Goal: Task Accomplishment & Management: Complete application form

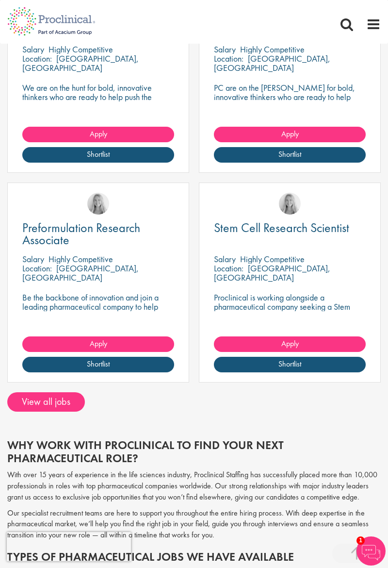
scroll to position [1162, 0]
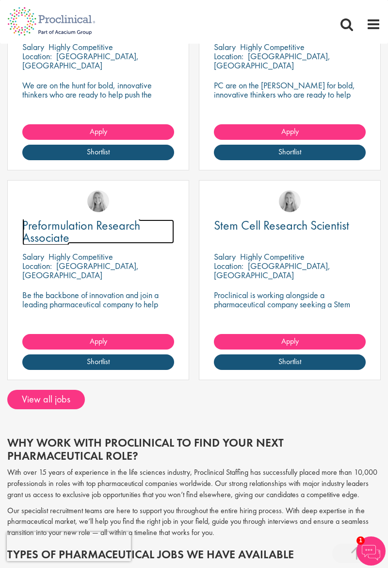
click at [98, 243] on link "Preformulation Research Associate" at bounding box center [98, 231] width 152 height 24
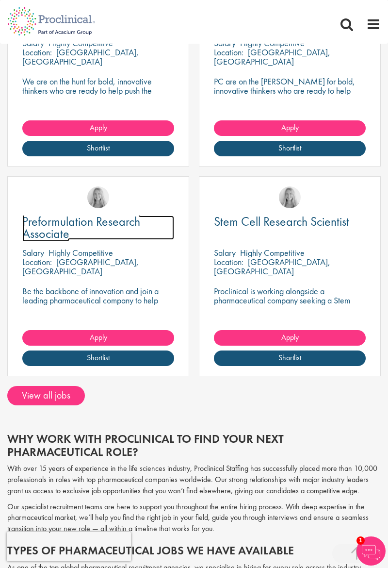
scroll to position [1193, 0]
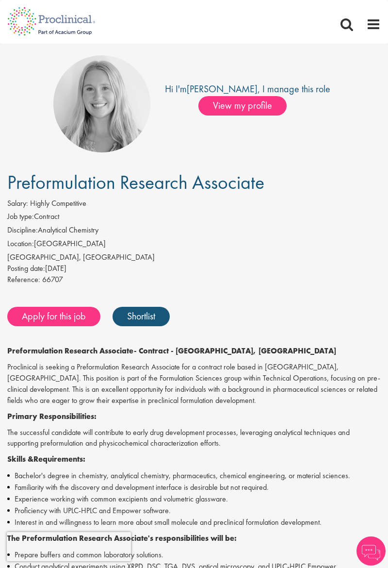
scroll to position [27, 0]
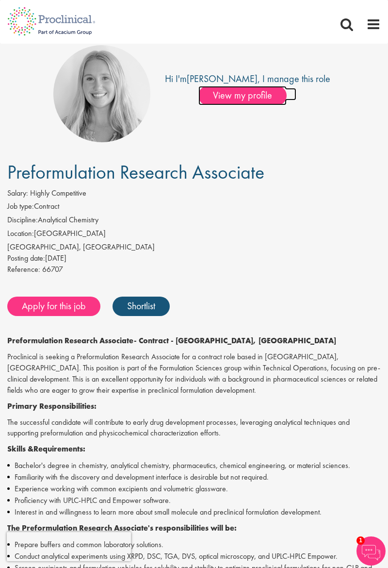
click at [285, 94] on span "View my profile" at bounding box center [242, 95] width 88 height 19
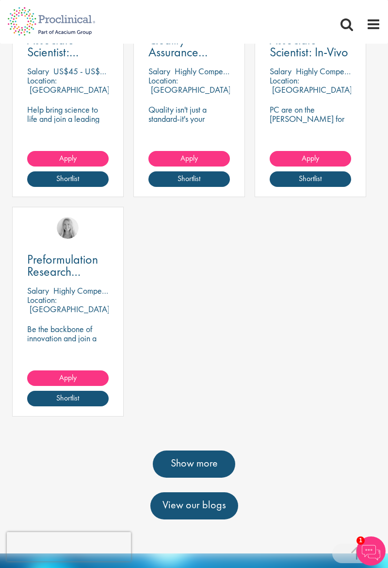
scroll to position [734, 0]
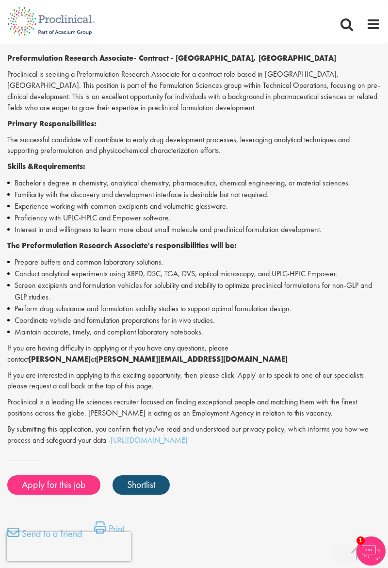
scroll to position [311, 0]
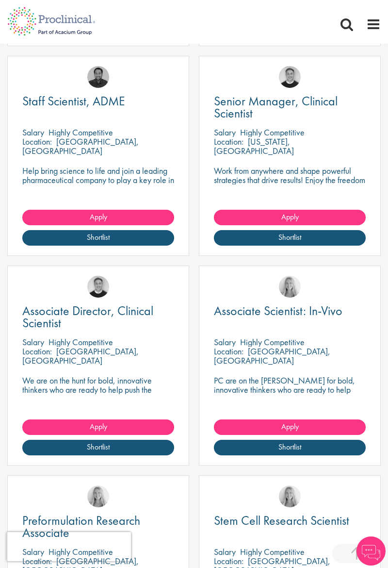
scroll to position [867, 0]
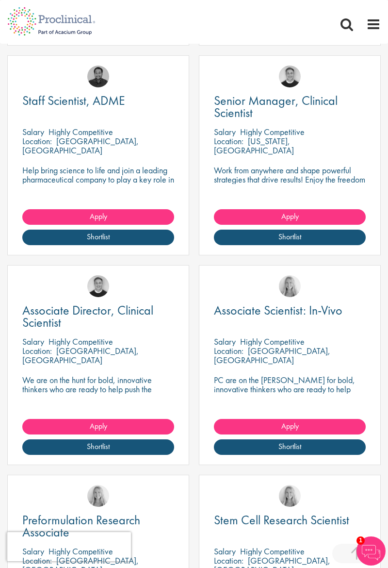
click at [281, 295] on div "[PERSON_NAME]" at bounding box center [289, 281] width 181 height 33
click at [275, 312] on span "Associate Scientist: In-Vivo" at bounding box center [278, 310] width 129 height 16
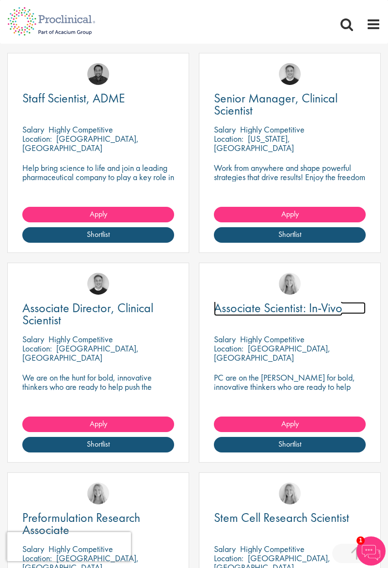
scroll to position [899, 0]
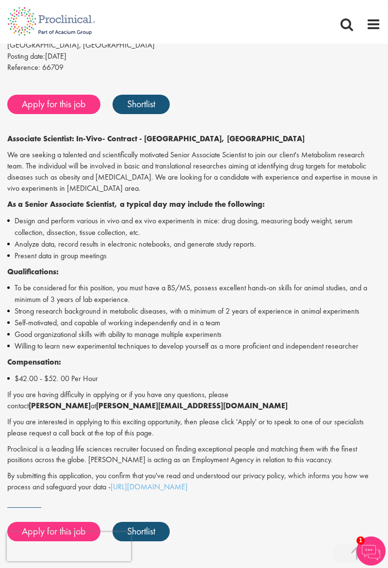
scroll to position [242, 0]
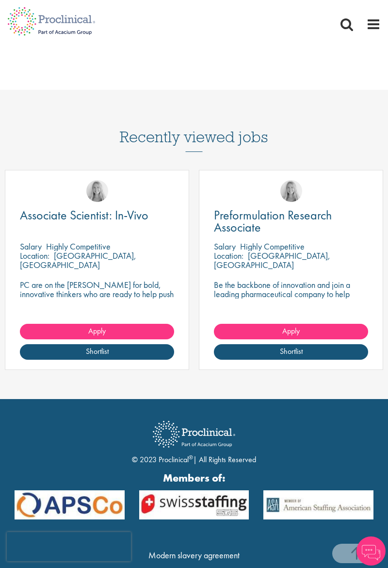
scroll to position [1068, 0]
